Goal: Download file/media

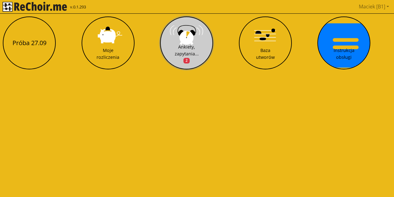
click at [181, 48] on div "Ankiety, zapytania... 2" at bounding box center [187, 54] width 24 height 20
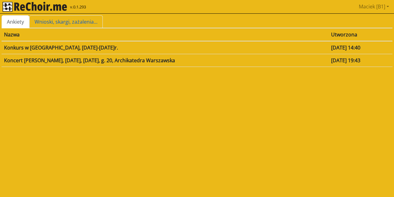
click at [51, 20] on link "Wnioski, skargi, zażalenia..." at bounding box center [66, 21] width 74 height 13
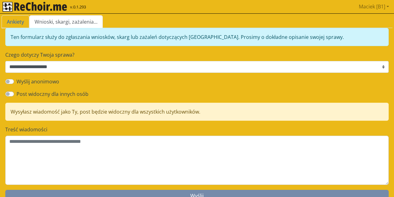
click at [25, 19] on link "Ankiety" at bounding box center [16, 21] width 28 height 13
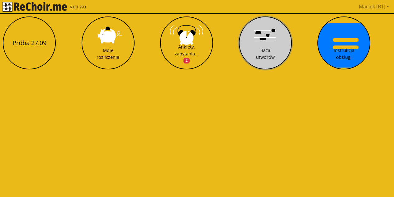
click at [272, 47] on button "Baza utworów" at bounding box center [265, 43] width 53 height 53
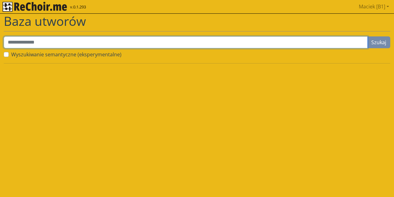
click at [170, 48] on input "text" at bounding box center [186, 42] width 364 height 12
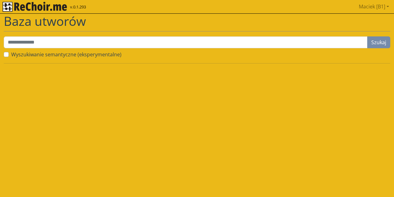
click at [116, 53] on label "Wyszukiwanie semantyczne (eksperymentalne)" at bounding box center [66, 54] width 110 height 7
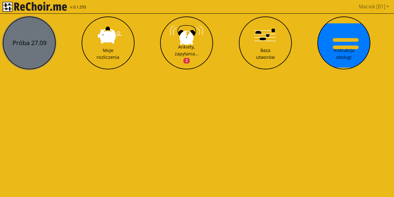
click at [37, 43] on button "Próba 27.09" at bounding box center [29, 43] width 53 height 53
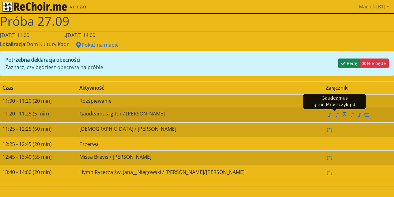
click at [343, 115] on icon "file pdf" at bounding box center [345, 114] width 4 height 5
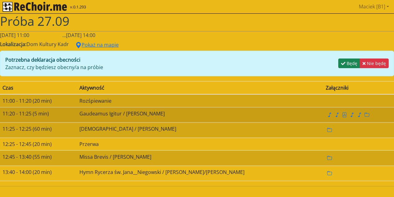
click at [135, 114] on td "Gaudeamus Igitur / [PERSON_NAME]" at bounding box center [200, 114] width 246 height 15
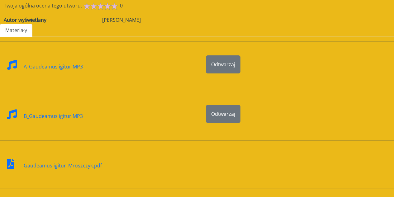
scroll to position [93, 0]
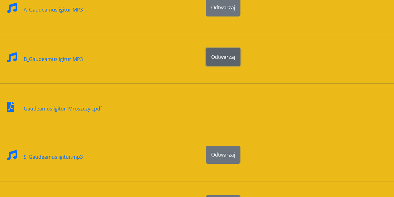
click at [217, 58] on span "Odtwarzaj" at bounding box center [223, 57] width 24 height 7
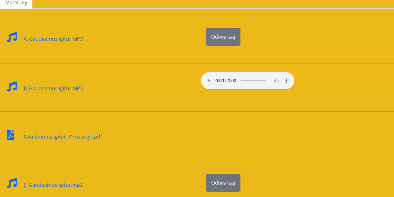
scroll to position [62, 0]
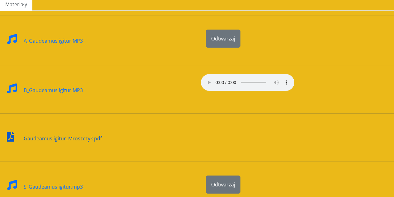
click at [94, 138] on div "Gaudeamus igitur_Mroszczyk.pdf" at bounding box center [63, 134] width 78 height 15
